Goal: Information Seeking & Learning: Learn about a topic

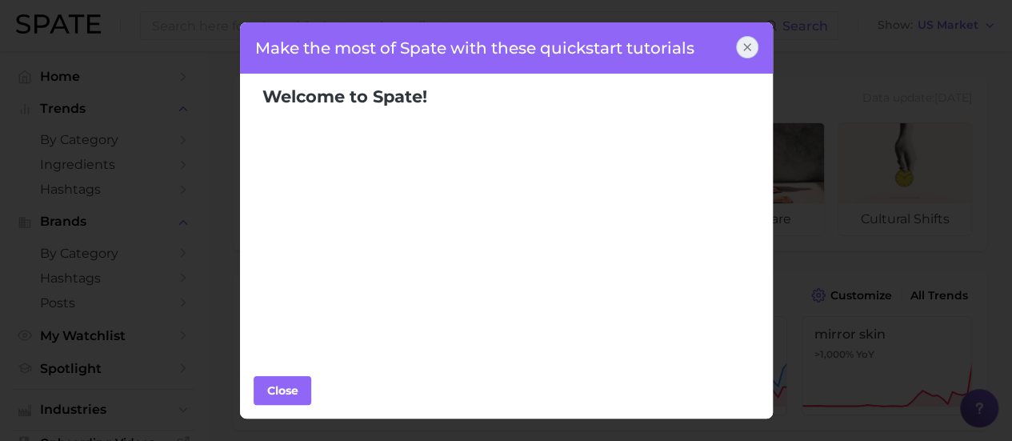
click at [752, 50] on icon at bounding box center [747, 47] width 13 height 13
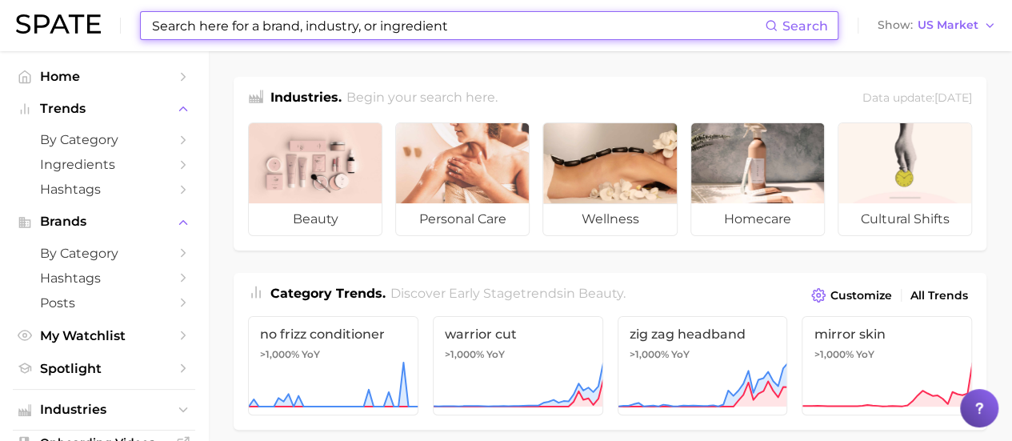
click at [311, 22] on input at bounding box center [457, 25] width 614 height 27
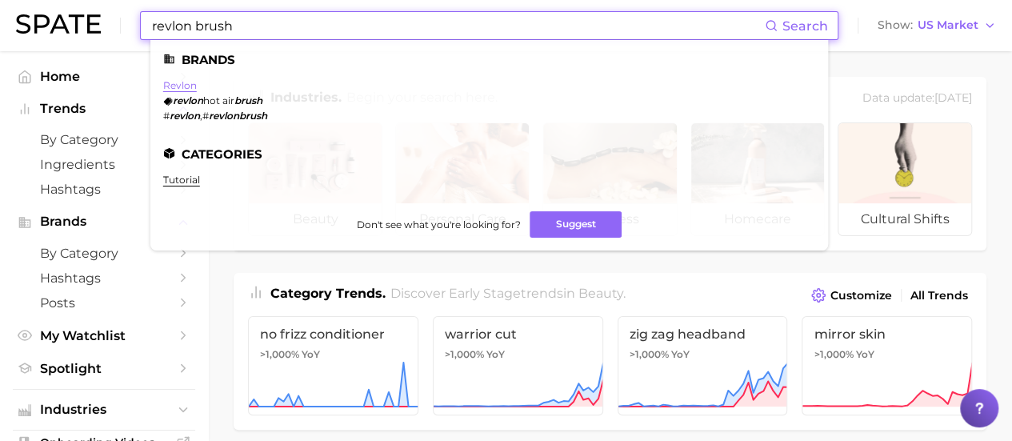
type input "revlon brush"
click at [186, 86] on link "revlon" at bounding box center [180, 85] width 34 height 12
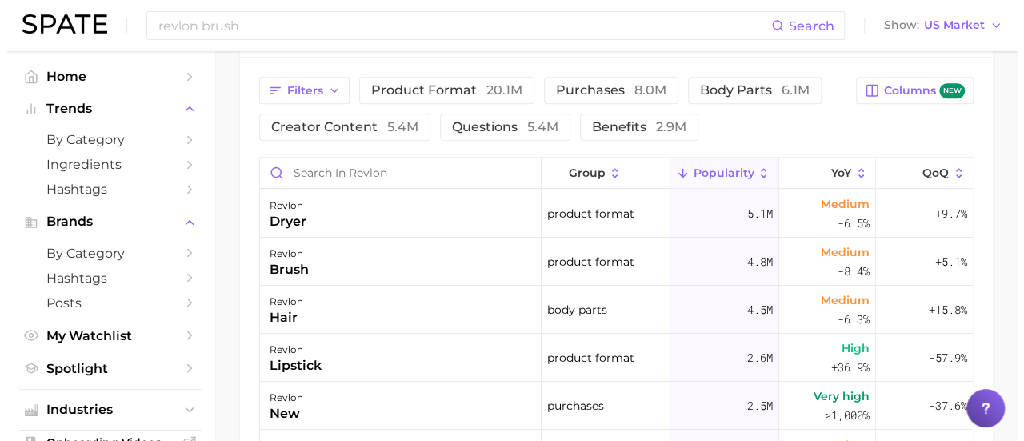
scroll to position [845, 0]
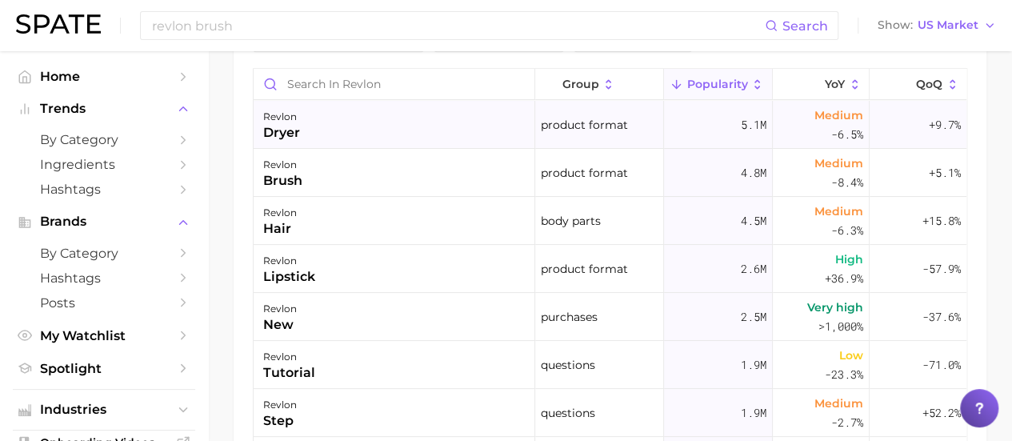
click at [288, 126] on div "dryer" at bounding box center [281, 132] width 37 height 19
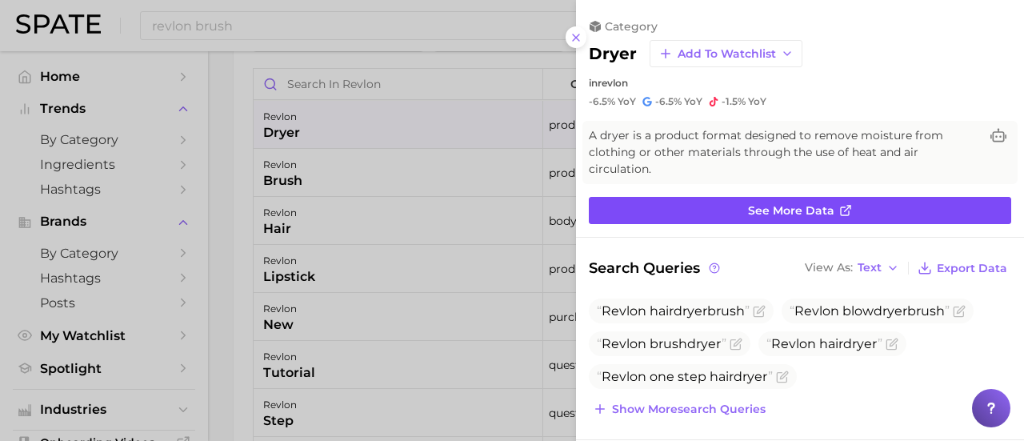
click at [748, 206] on span "See more data" at bounding box center [791, 211] width 86 height 14
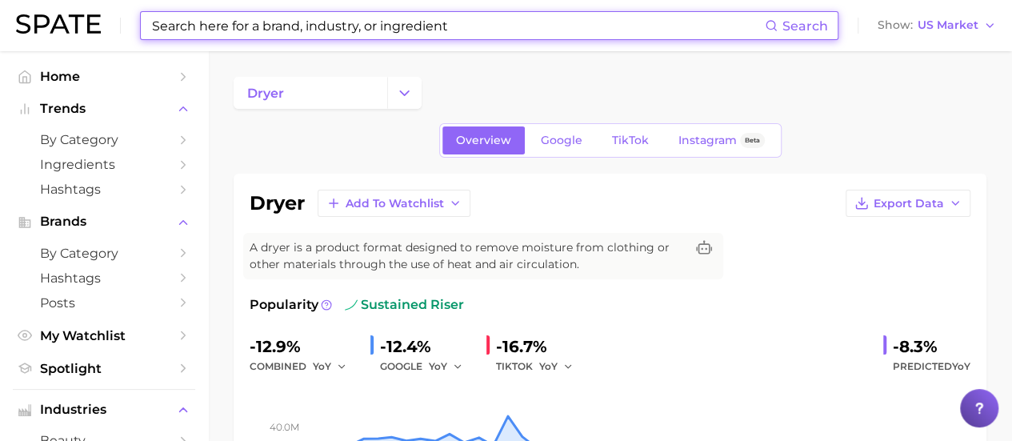
click at [210, 26] on input at bounding box center [457, 25] width 614 height 27
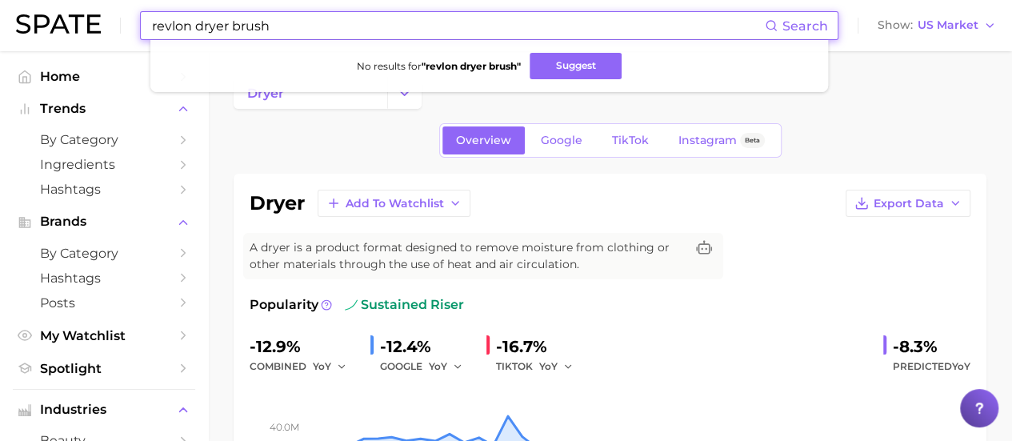
drag, startPoint x: 319, startPoint y: 22, endPoint x: 41, endPoint y: 19, distance: 278.3
click at [41, 19] on div "revlon dryer brush Search No results for " revlon dryer brush " Suggest Show US…" at bounding box center [506, 25] width 980 height 51
drag, startPoint x: 245, startPoint y: 26, endPoint x: 196, endPoint y: 26, distance: 48.8
click at [196, 26] on input "revlon volume" at bounding box center [457, 25] width 614 height 27
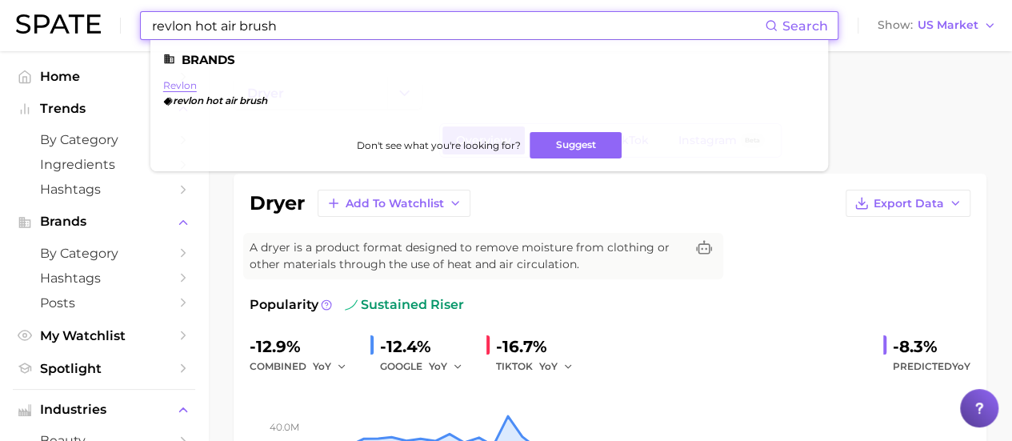
type input "revlon hot air brush"
click at [176, 86] on link "revlon" at bounding box center [180, 85] width 34 height 12
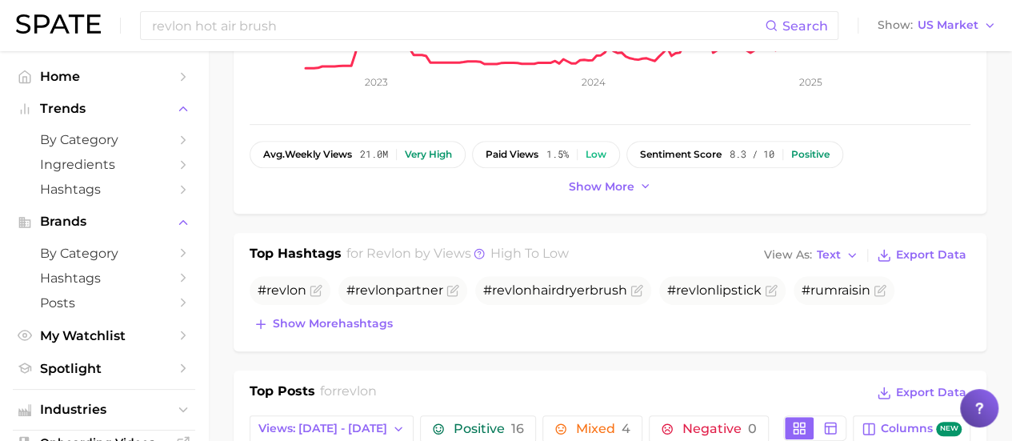
scroll to position [400, 0]
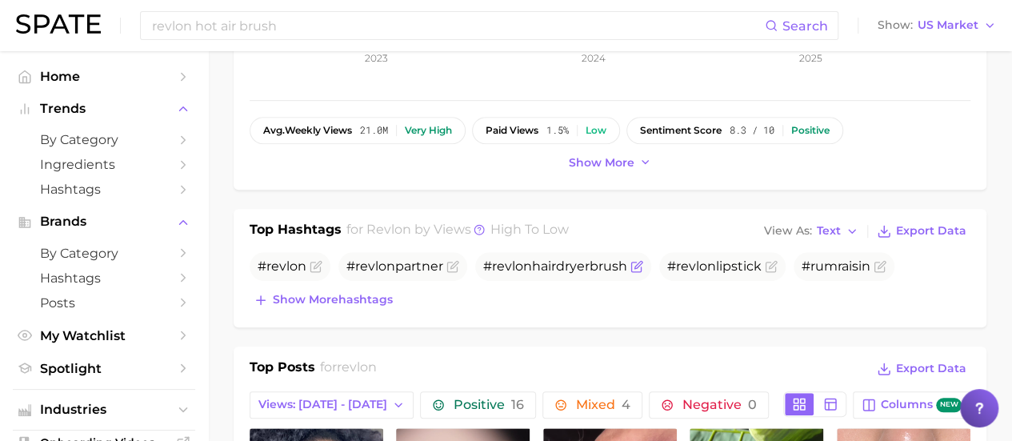
click at [635, 264] on icon "Flag as miscategorized or irrelevant" at bounding box center [636, 266] width 13 height 13
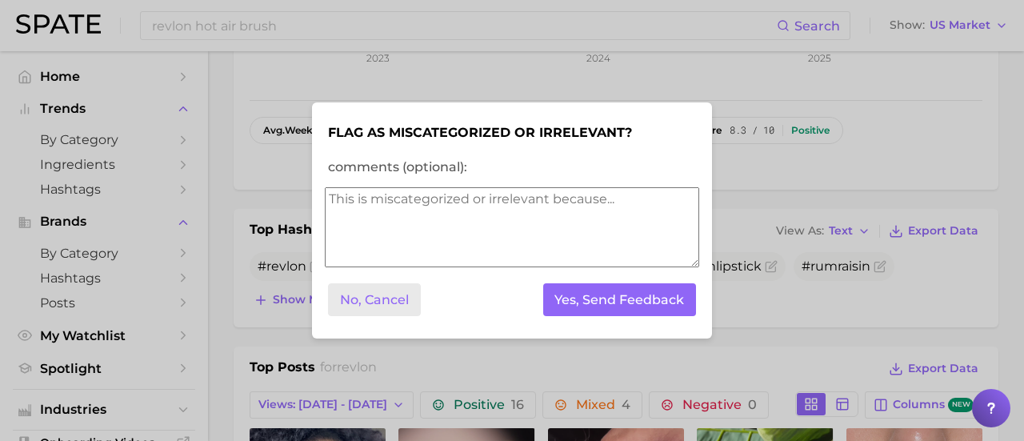
click at [386, 303] on button "No, Cancel" at bounding box center [374, 299] width 93 height 33
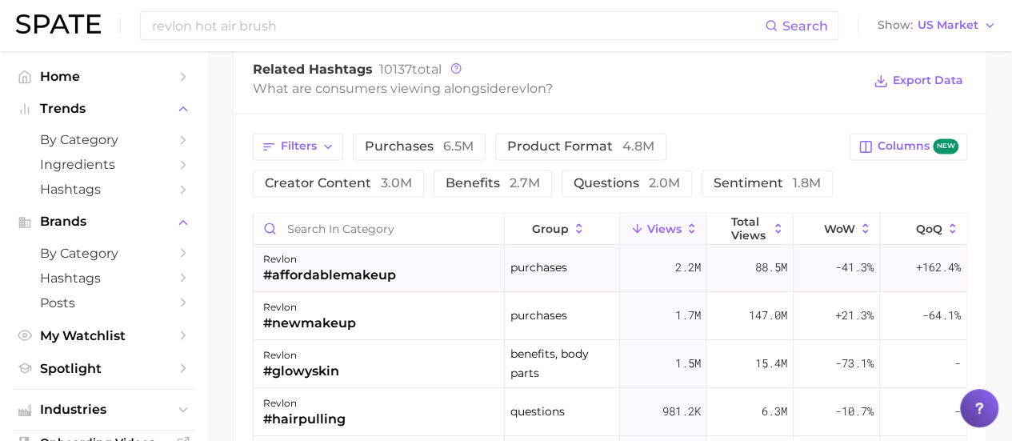
scroll to position [0, 0]
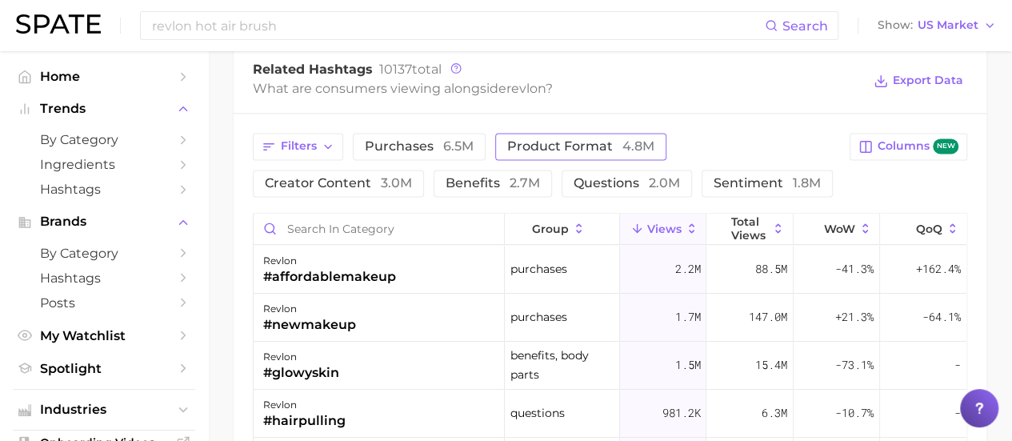
click at [616, 140] on span "product format 4.8m" at bounding box center [580, 146] width 147 height 13
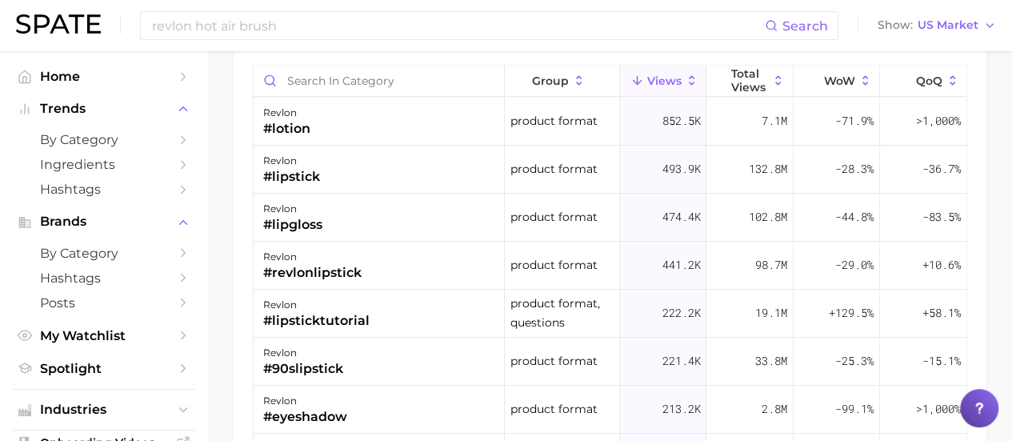
scroll to position [1440, 0]
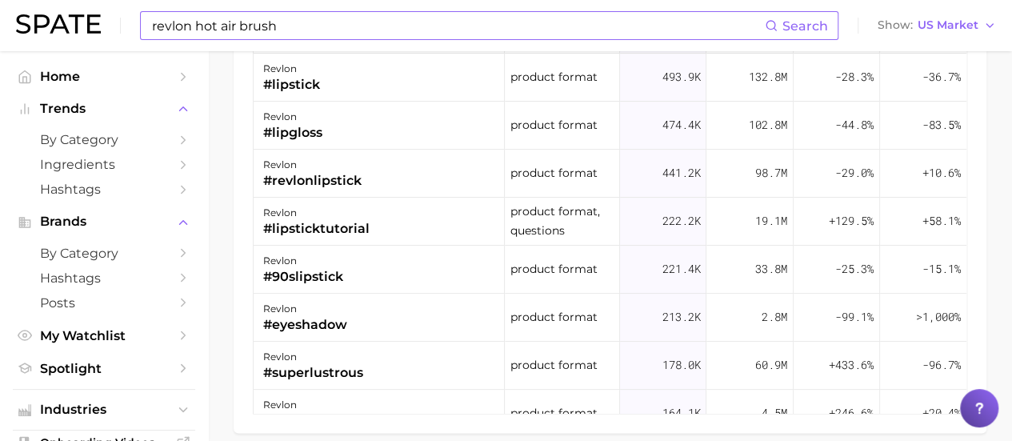
click at [243, 20] on input "revlon hot air brush" at bounding box center [457, 25] width 614 height 27
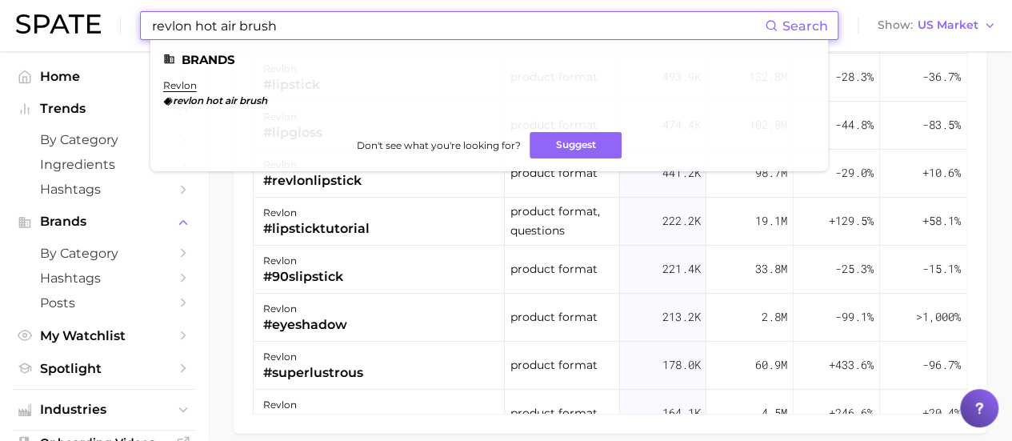
drag, startPoint x: 313, startPoint y: 30, endPoint x: 194, endPoint y: 15, distance: 120.0
click at [194, 15] on input "revlon hot air brush" at bounding box center [457, 25] width 614 height 27
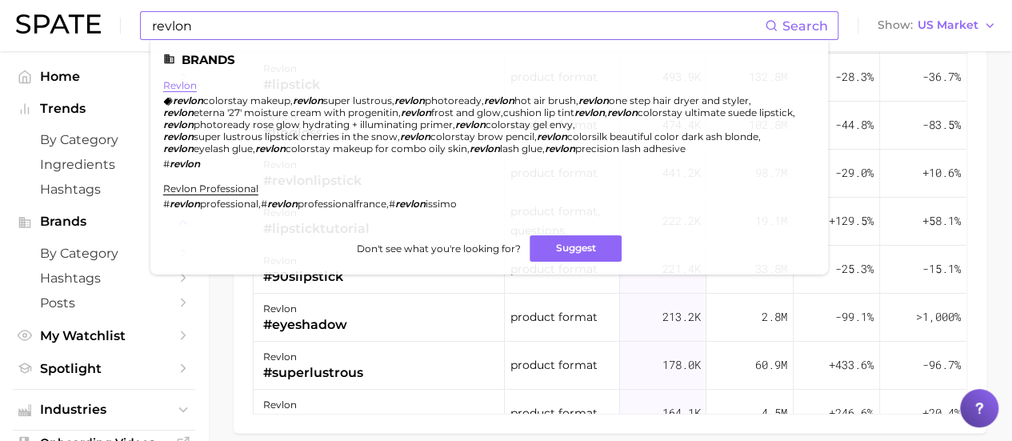
click at [180, 87] on link "revlon" at bounding box center [180, 85] width 34 height 12
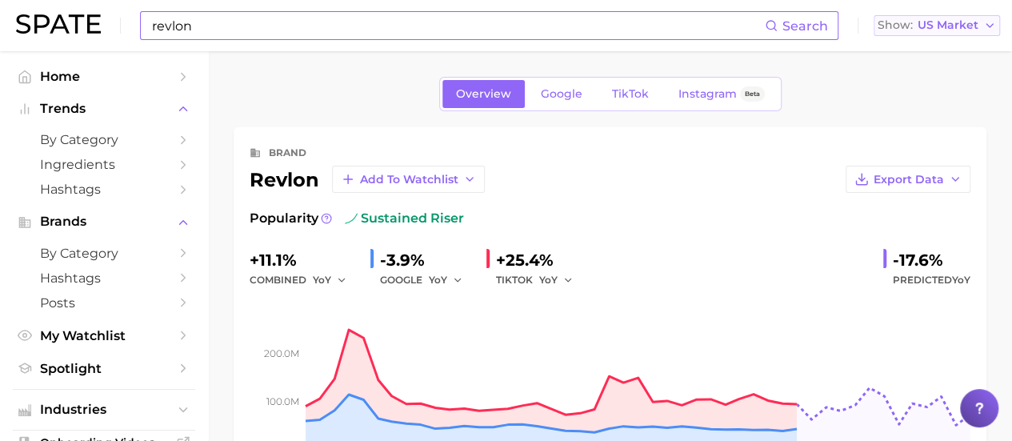
click at [950, 21] on span "US Market" at bounding box center [947, 25] width 61 height 9
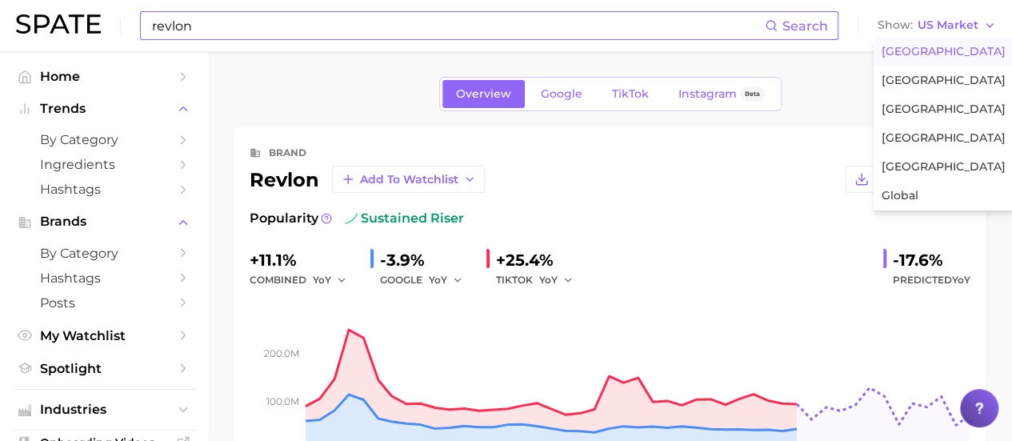
click at [833, 86] on div "Overview Google TikTok Instagram Beta" at bounding box center [610, 94] width 753 height 34
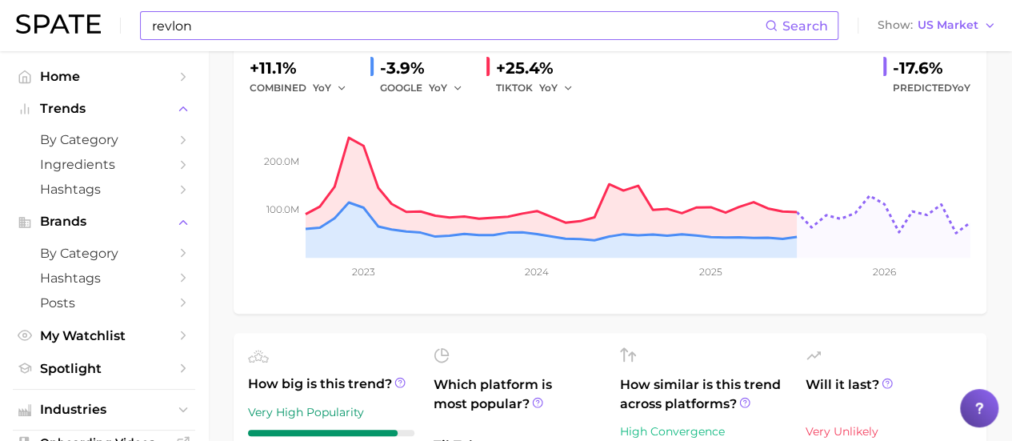
scroll to position [240, 0]
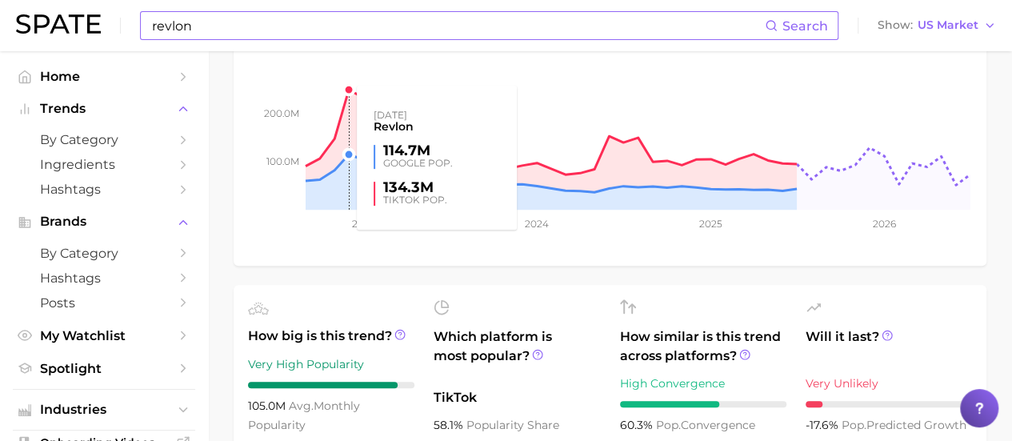
click at [342, 83] on rect at bounding box center [610, 130] width 721 height 160
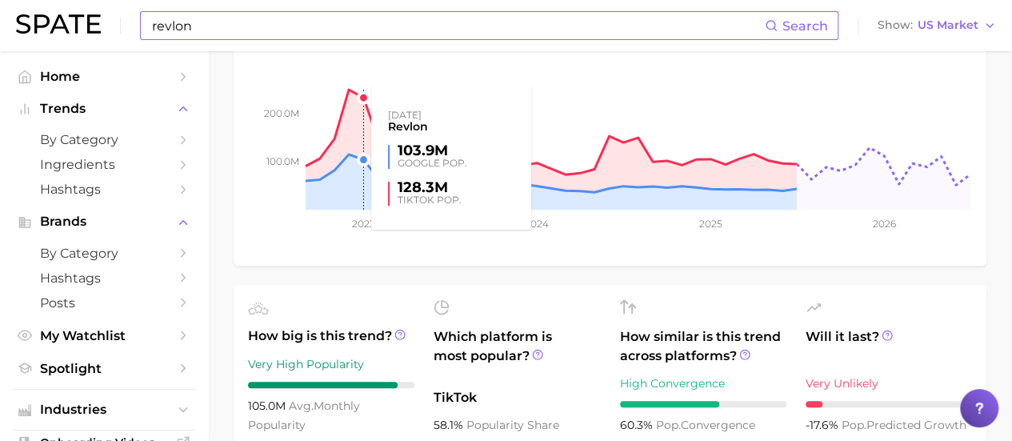
click at [353, 111] on rect at bounding box center [610, 130] width 721 height 160
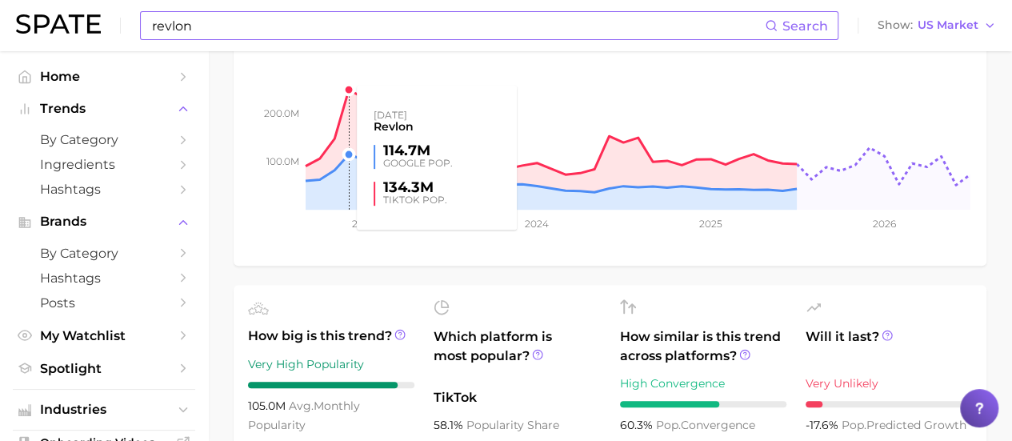
click at [347, 94] on rect at bounding box center [610, 130] width 721 height 160
click at [347, 103] on rect at bounding box center [610, 130] width 721 height 160
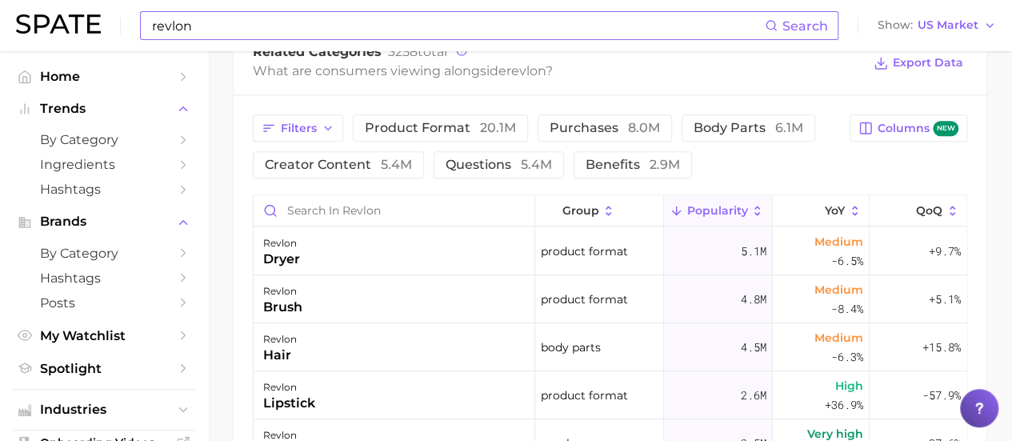
scroll to position [720, 0]
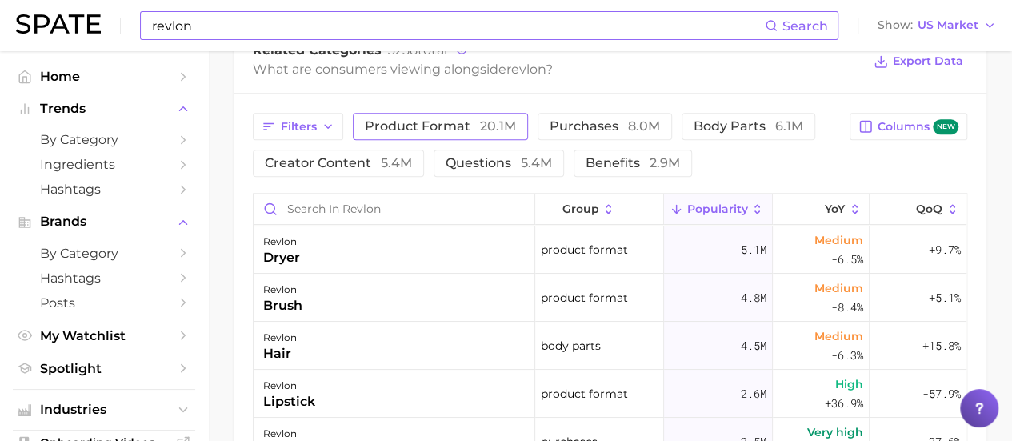
click at [433, 123] on span "product format 20.1m" at bounding box center [440, 126] width 151 height 13
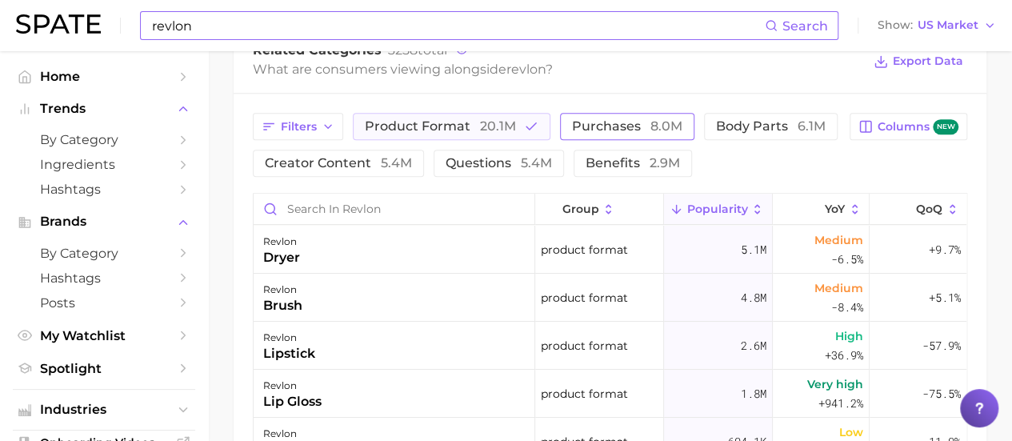
click at [637, 126] on span "purchases 8.0m" at bounding box center [627, 126] width 110 height 13
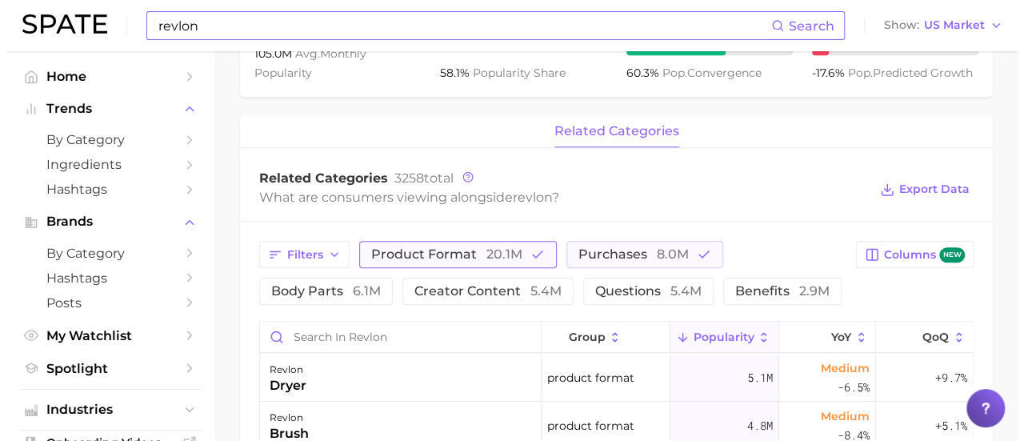
scroll to position [771, 0]
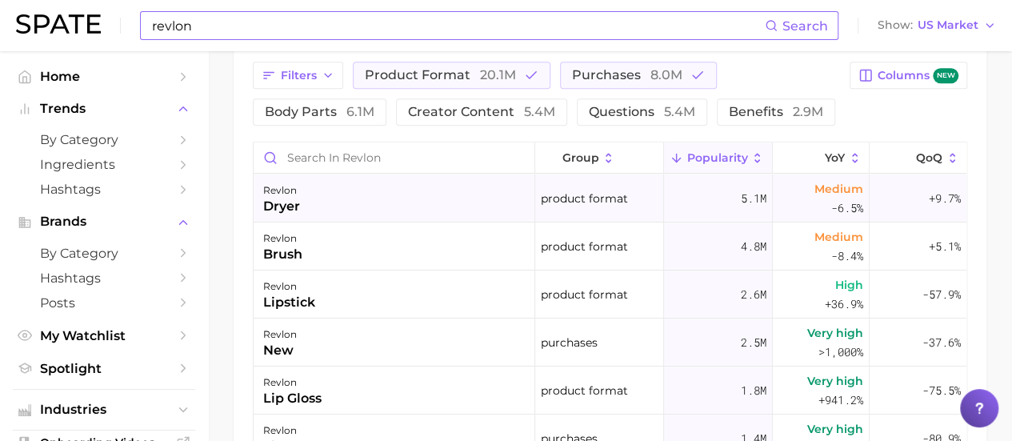
click at [353, 207] on div "revlon dryer" at bounding box center [395, 198] width 282 height 48
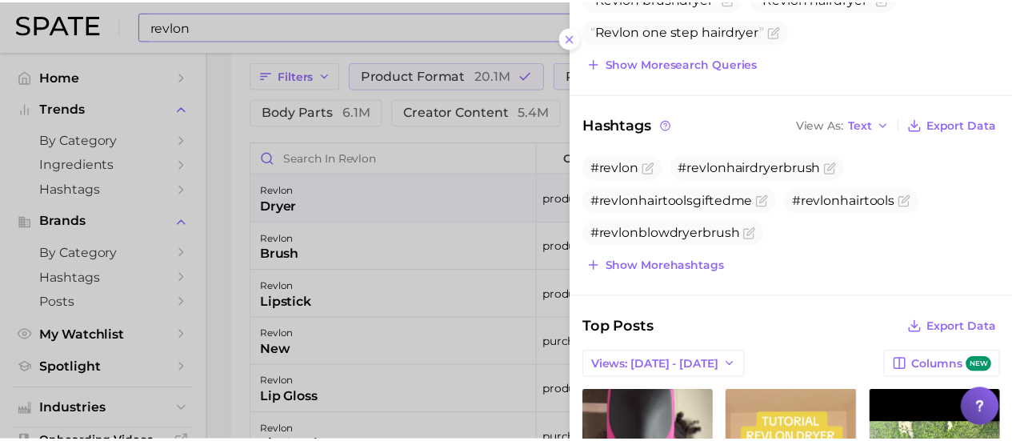
scroll to position [320, 0]
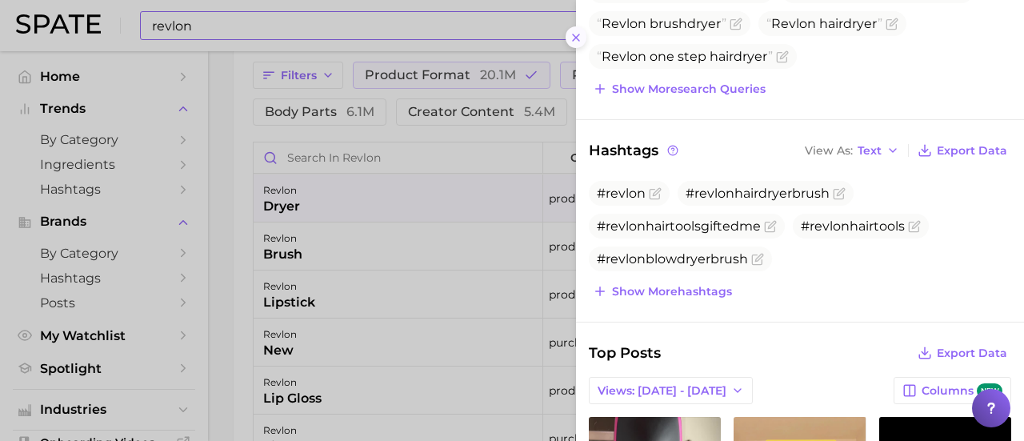
click at [582, 38] on button at bounding box center [576, 37] width 22 height 22
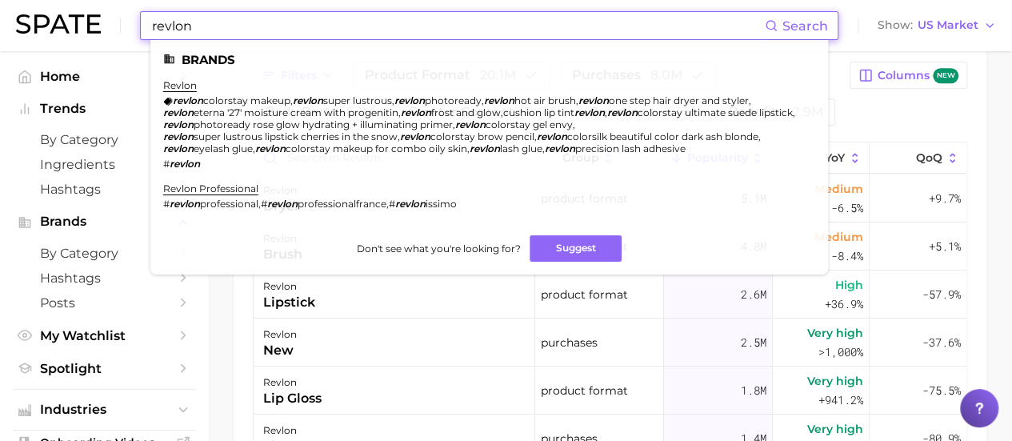
click at [226, 33] on input "revlon" at bounding box center [457, 25] width 614 height 27
click at [225, 31] on input "revlon" at bounding box center [457, 25] width 614 height 27
click at [224, 29] on input "revlon" at bounding box center [457, 25] width 614 height 27
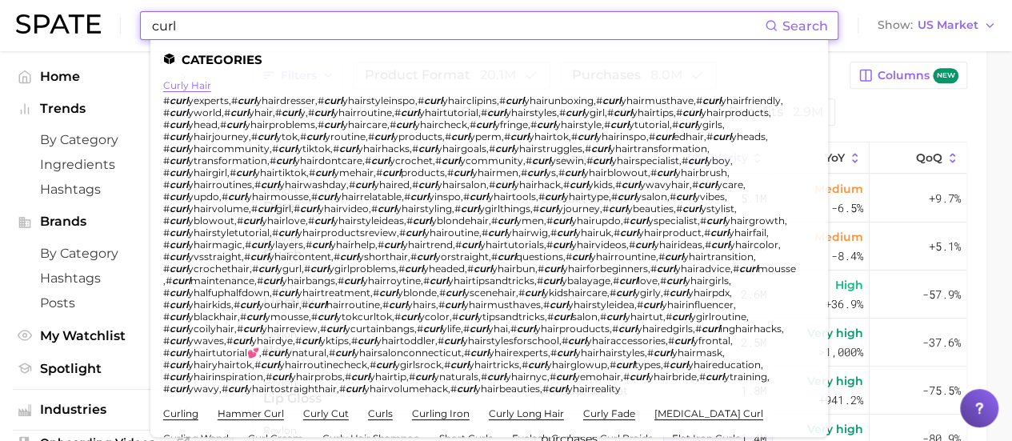
type input "curl"
click at [195, 82] on link "curly hair" at bounding box center [187, 85] width 48 height 12
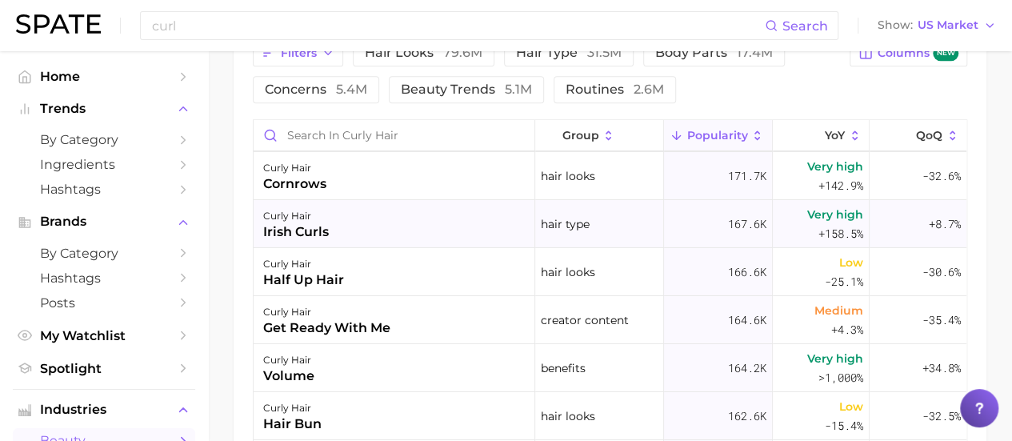
scroll to position [5838, 0]
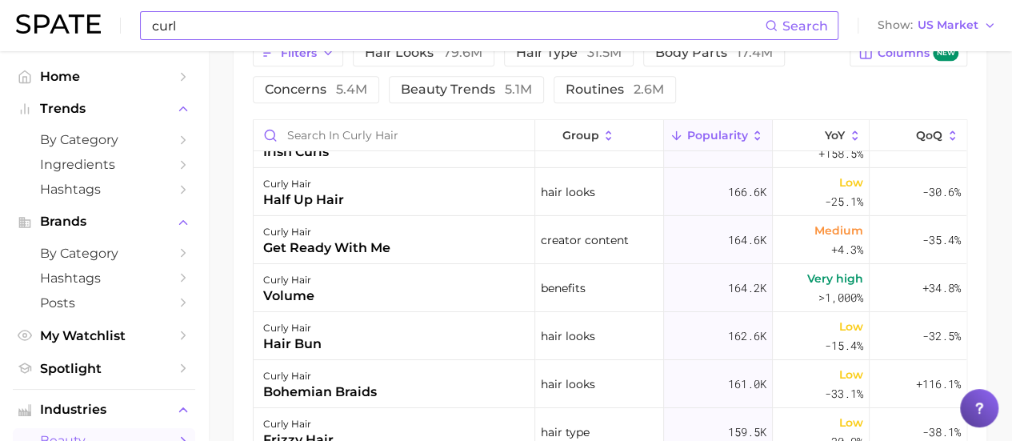
click at [417, 23] on input "curl" at bounding box center [457, 25] width 614 height 27
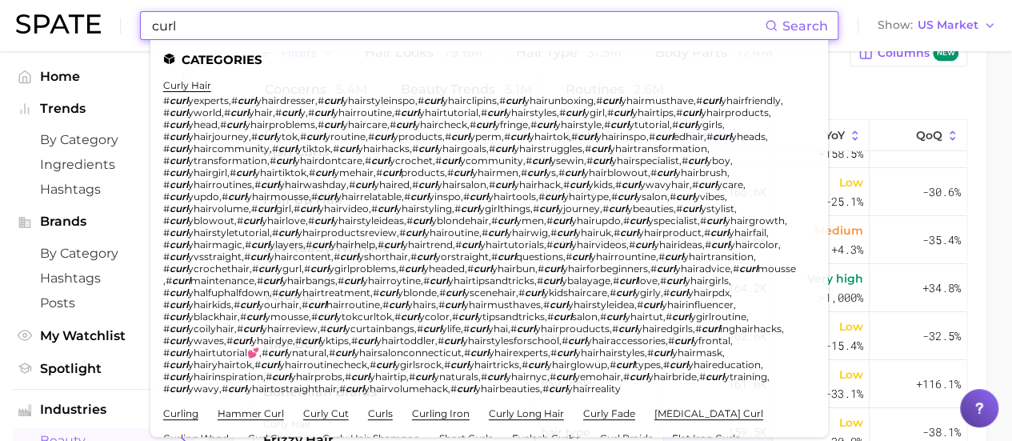
click at [417, 23] on input "curl" at bounding box center [457, 25] width 614 height 27
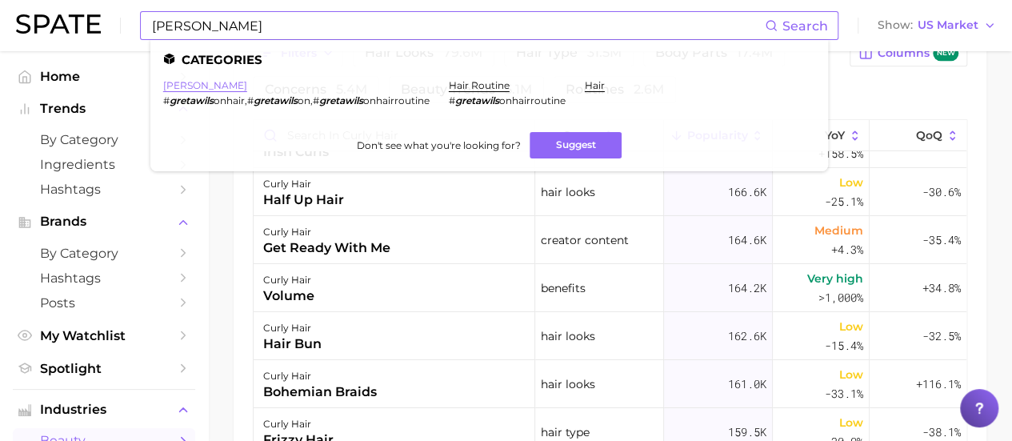
click at [198, 83] on link "[PERSON_NAME]" at bounding box center [205, 85] width 84 height 12
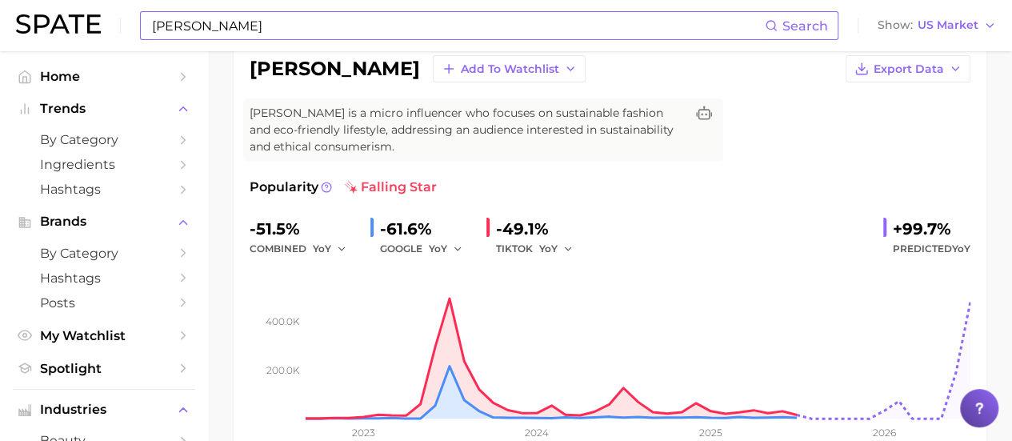
scroll to position [160, 0]
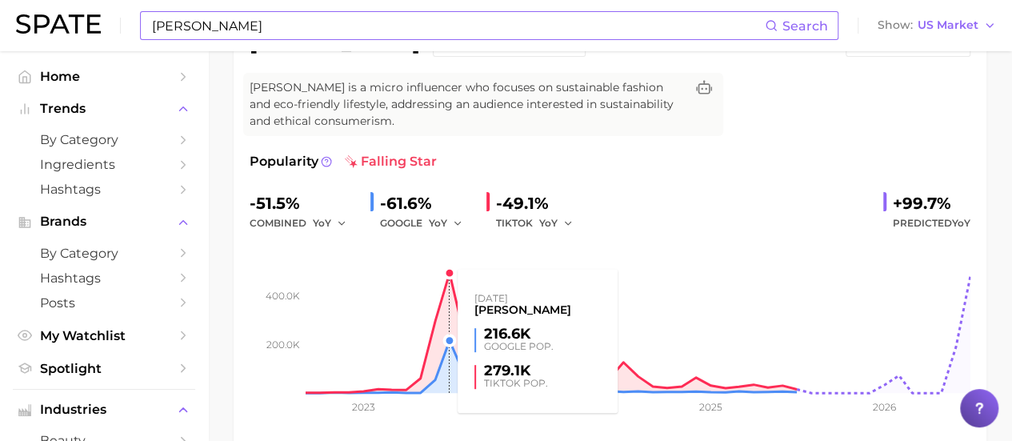
click at [443, 273] on rect at bounding box center [610, 313] width 721 height 160
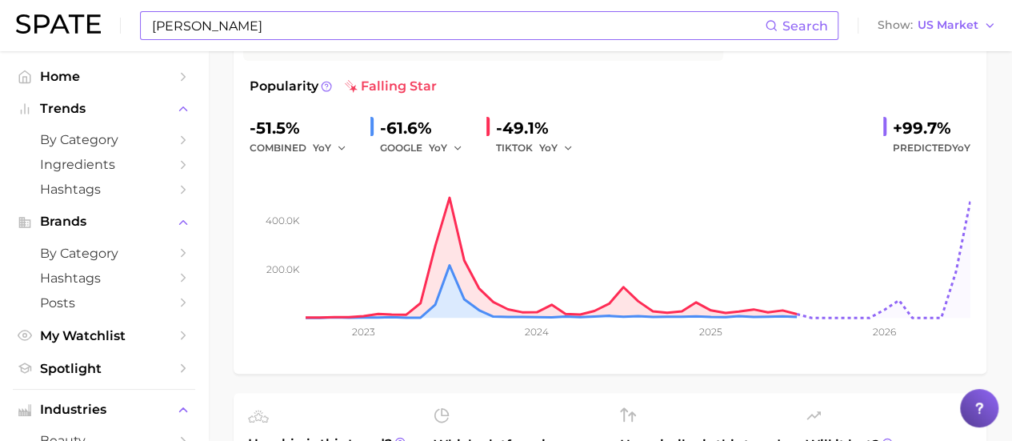
scroll to position [155, 0]
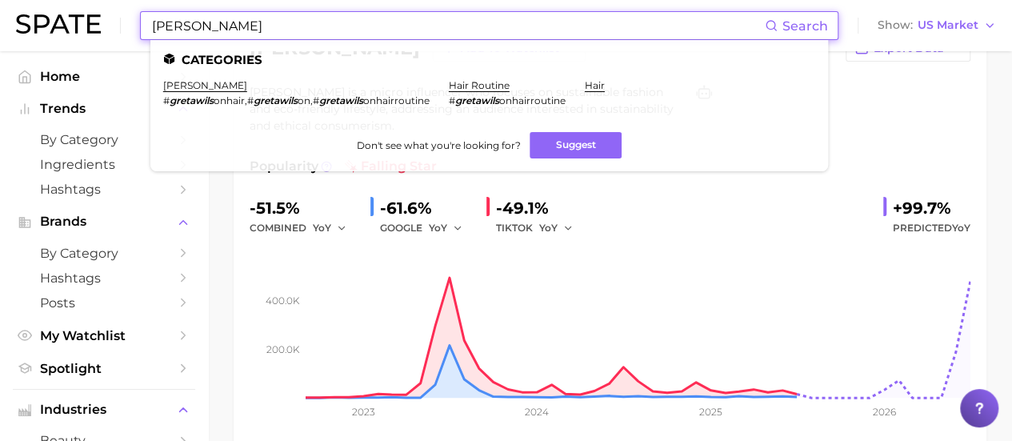
click at [271, 33] on input "[PERSON_NAME]" at bounding box center [457, 25] width 614 height 27
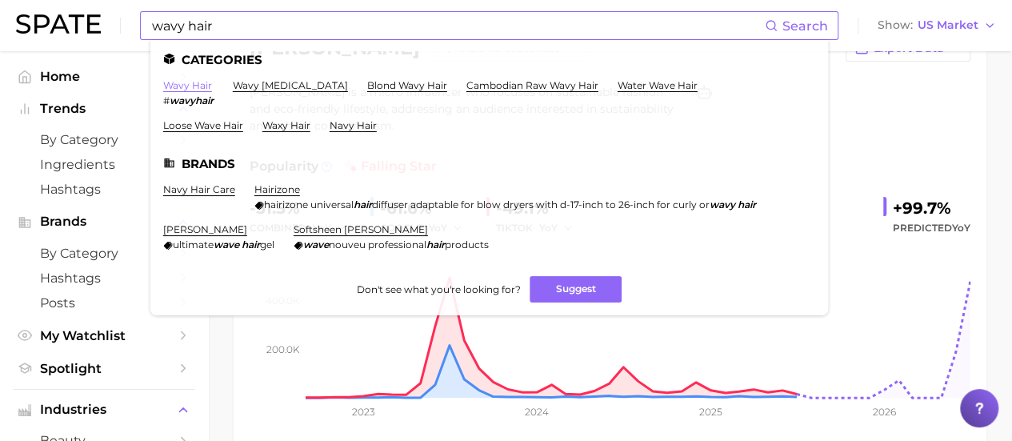
click at [186, 86] on link "wavy hair" at bounding box center [187, 85] width 49 height 12
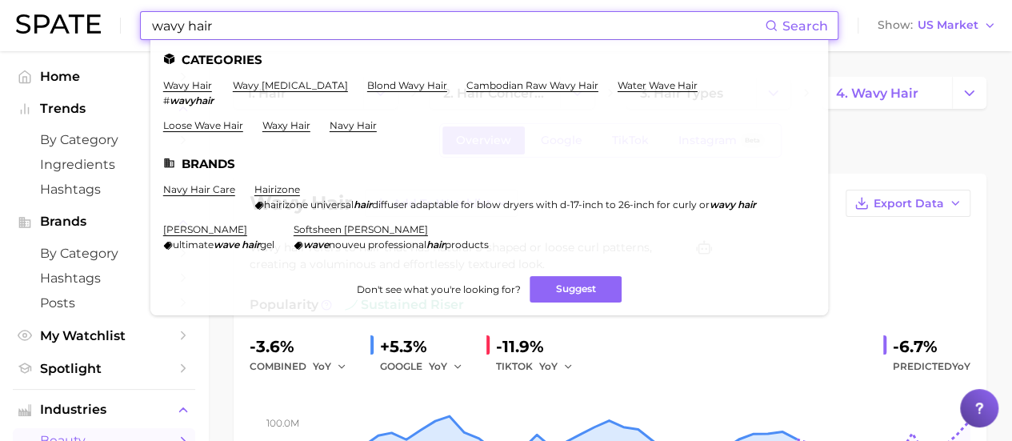
click at [250, 26] on input "wavy hair" at bounding box center [457, 25] width 614 height 27
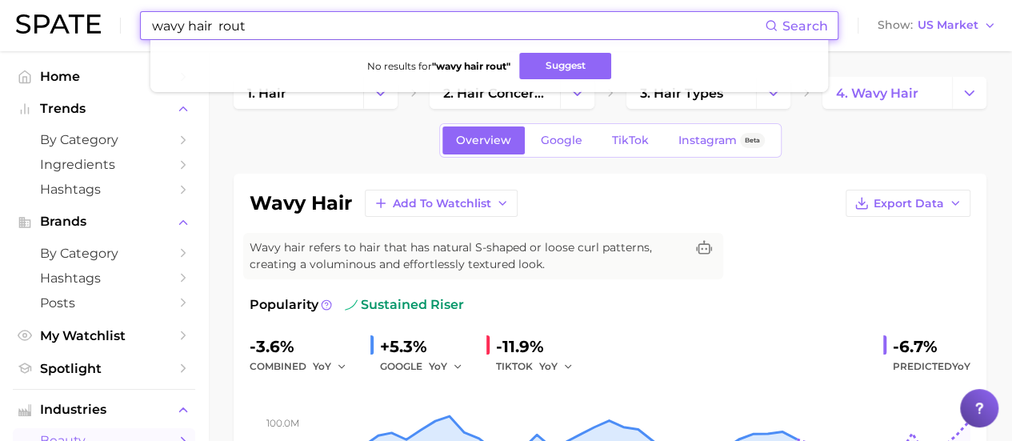
click at [219, 20] on input "wavy hair rout" at bounding box center [457, 25] width 614 height 27
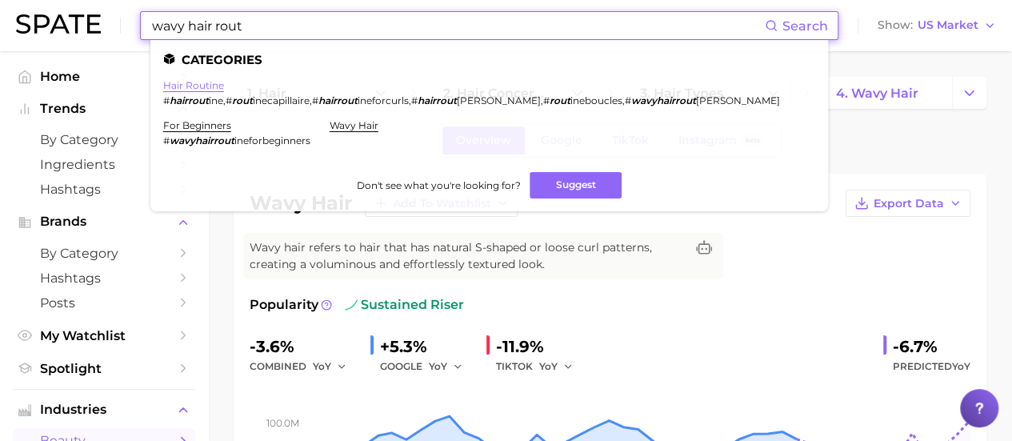
type input "wavy hair rout"
click at [197, 87] on link "hair routine" at bounding box center [193, 85] width 61 height 12
